Goal: Task Accomplishment & Management: Use online tool/utility

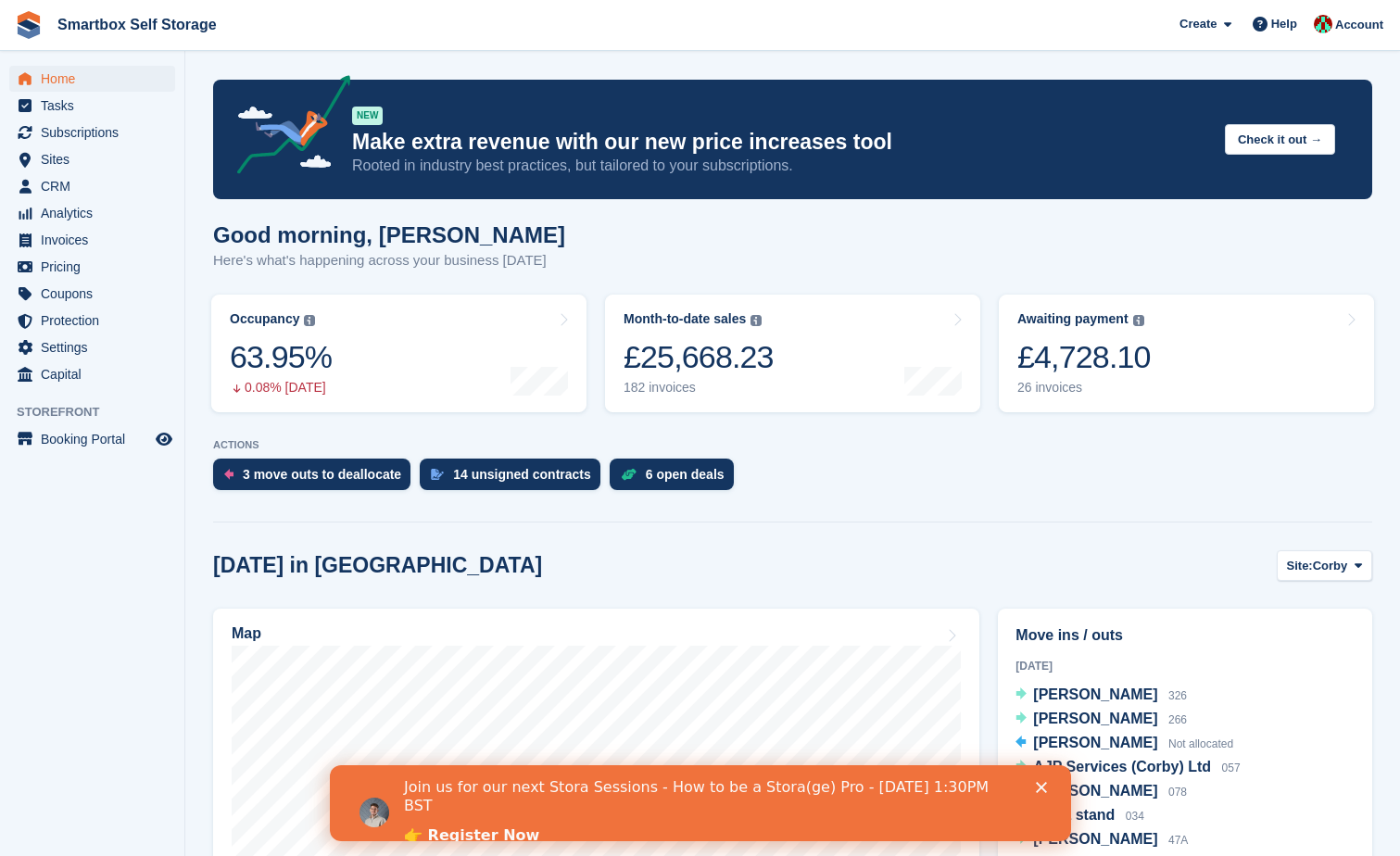
click at [1043, 780] on div "Join us for our next Stora Sessions - How to be a Stora(ge) Pro - [DATE] 1:30PM…" at bounding box center [700, 813] width 742 height 80
click at [77, 237] on span "Invoices" at bounding box center [96, 240] width 111 height 26
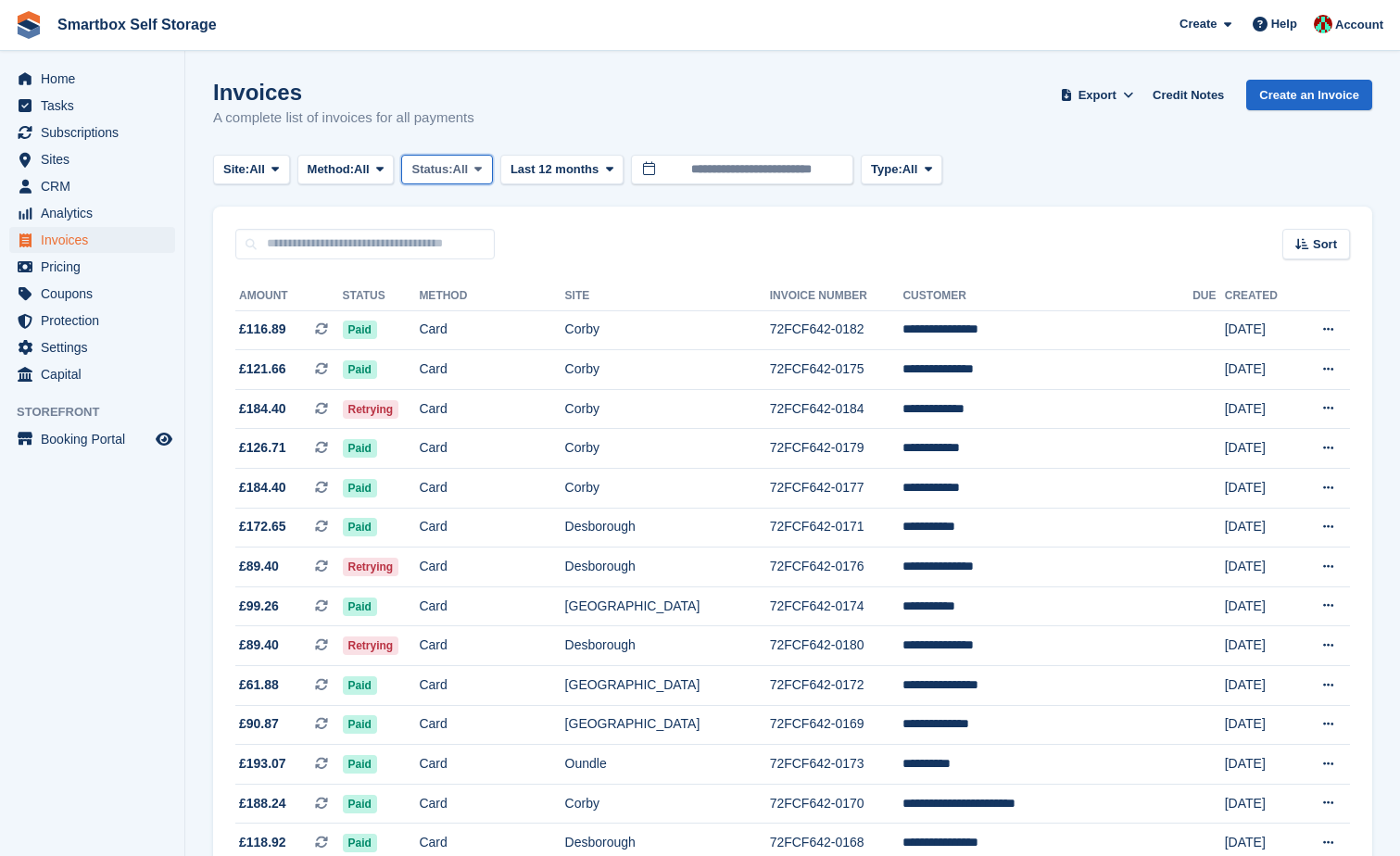
click at [449, 175] on span "Status:" at bounding box center [432, 169] width 40 height 18
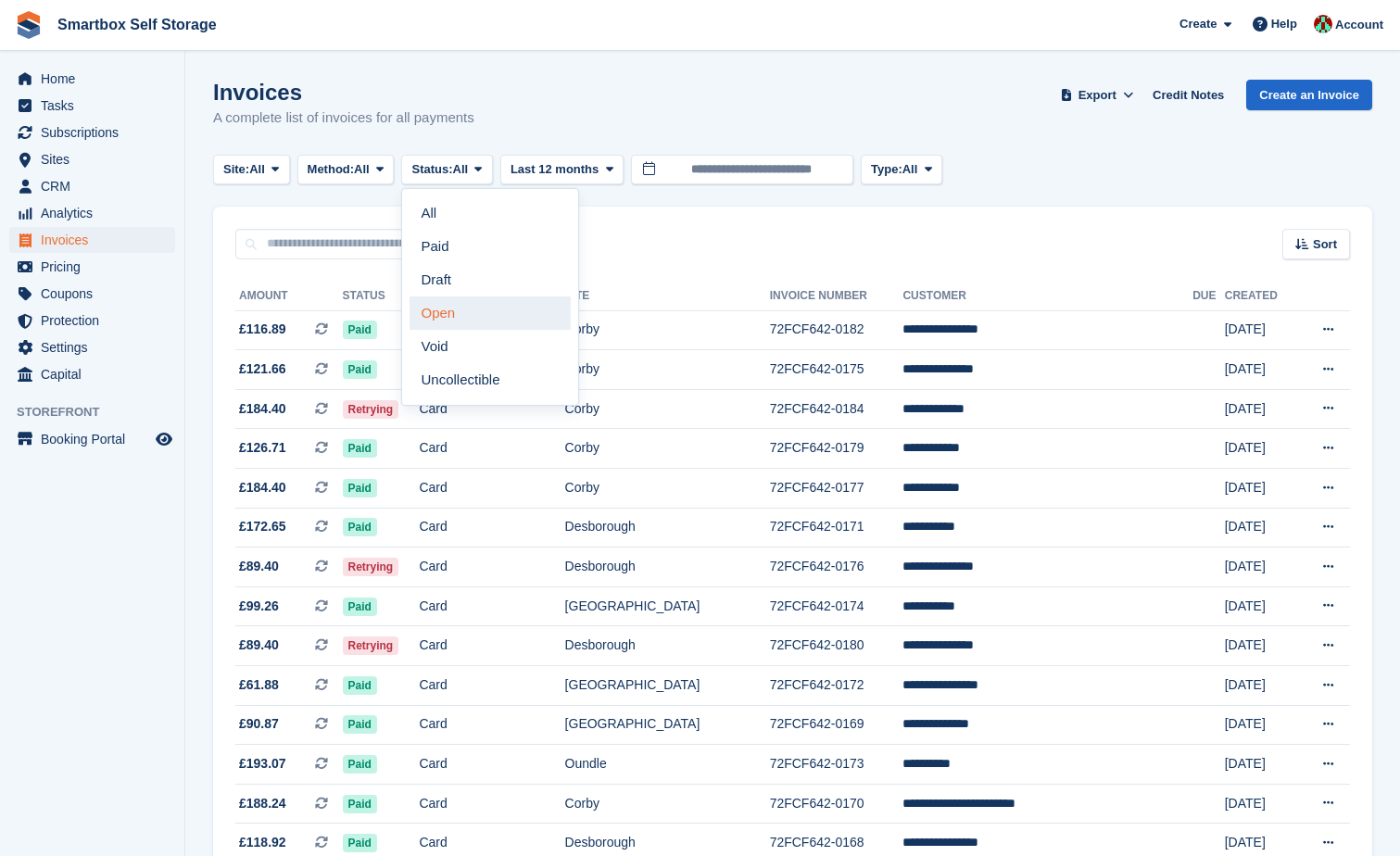
click at [461, 308] on link "Open" at bounding box center [490, 313] width 161 height 34
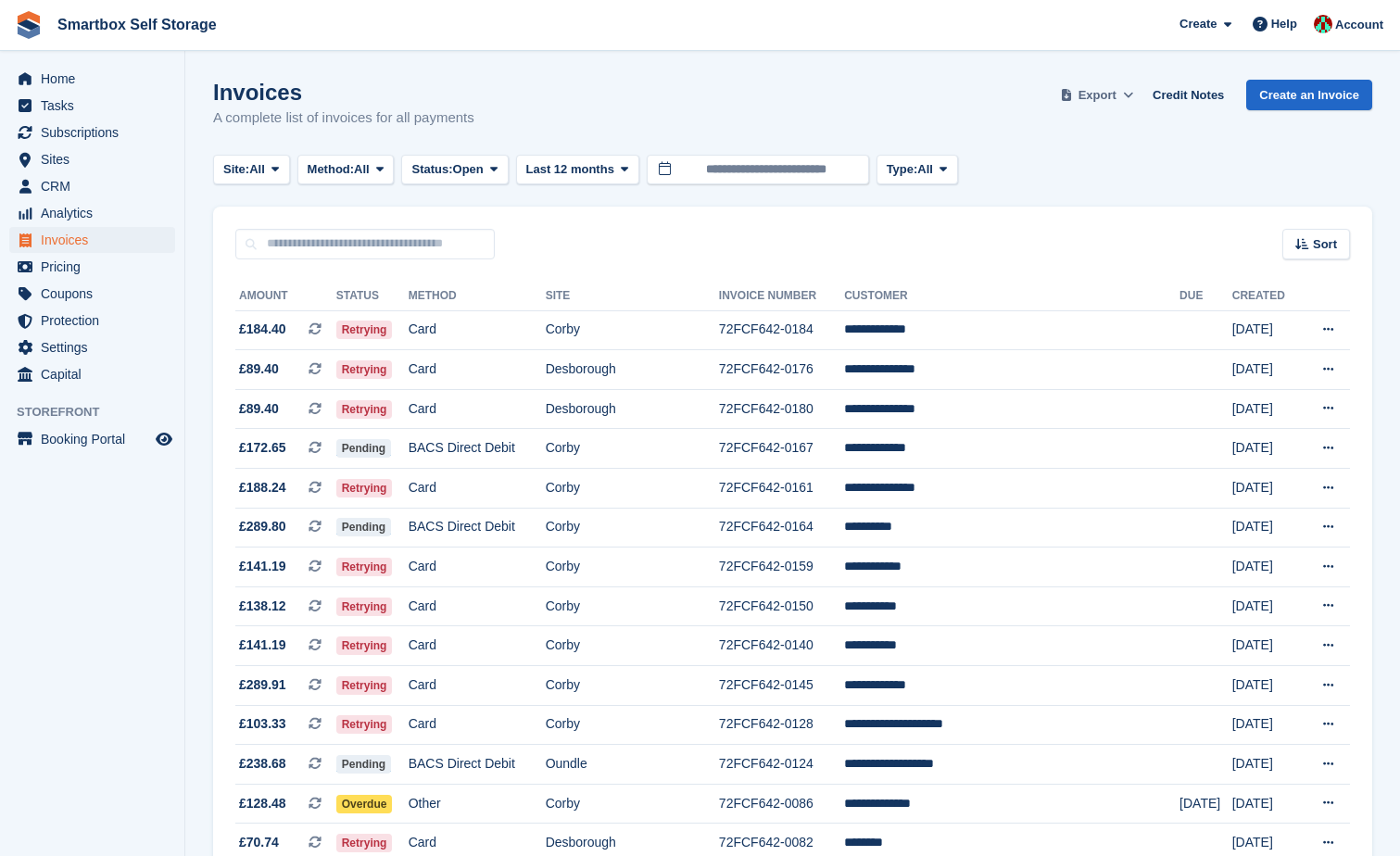
click at [1133, 95] on icon at bounding box center [1128, 95] width 11 height 12
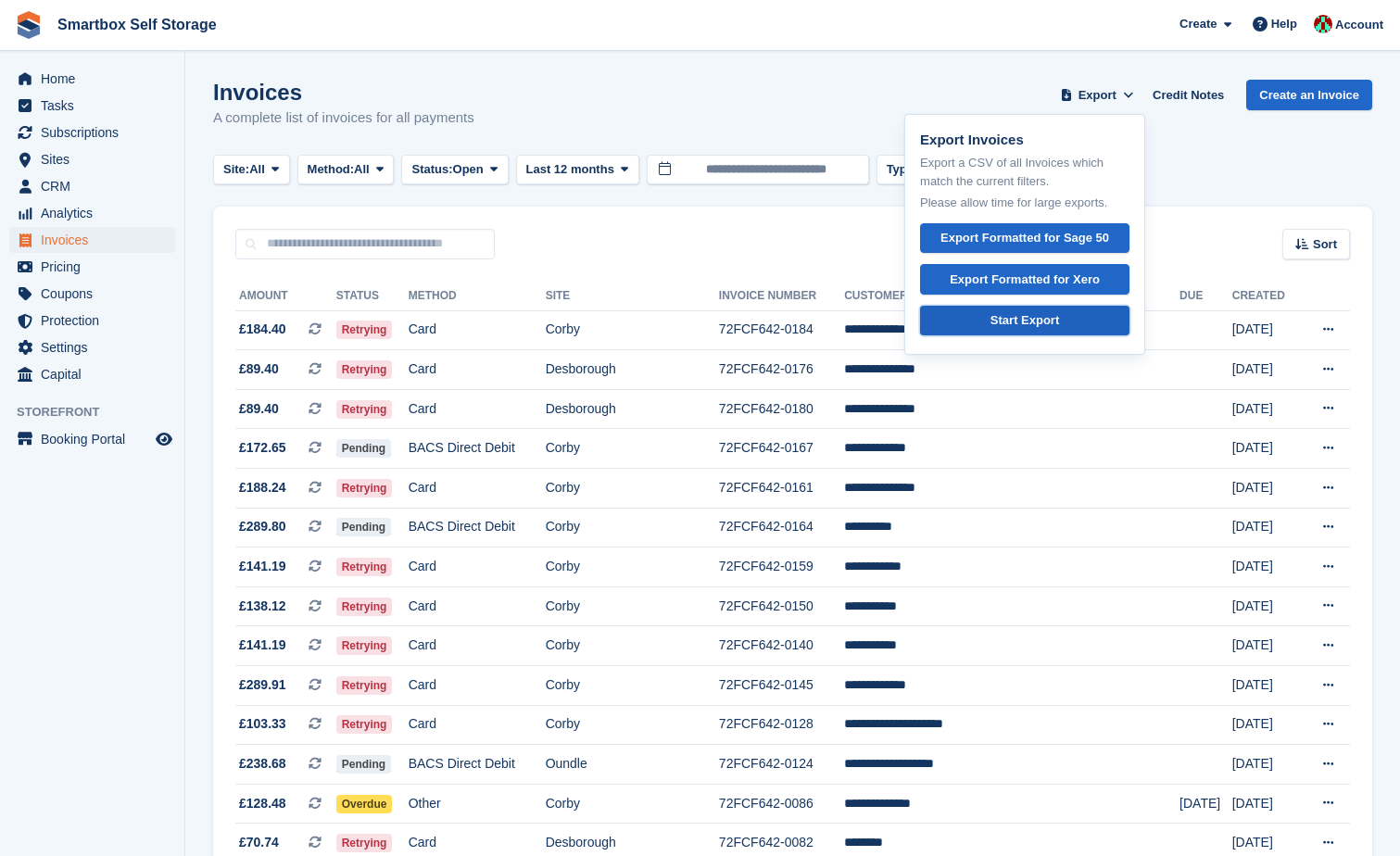
click at [1053, 321] on div "Start Export" at bounding box center [1025, 321] width 68 height 18
